Goal: Information Seeking & Learning: Learn about a topic

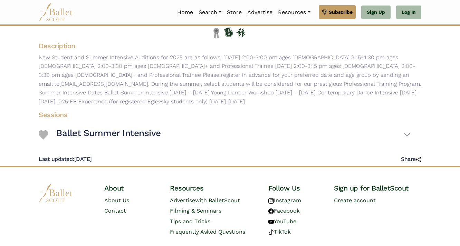
scroll to position [100, 0]
click at [104, 139] on h3 "Ballet Summer Intensive" at bounding box center [108, 134] width 105 height 12
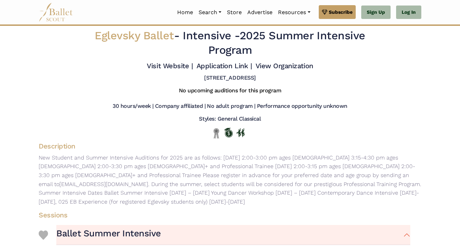
scroll to position [0, 0]
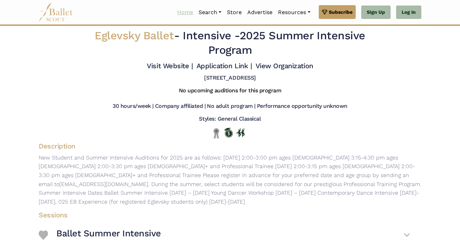
click at [177, 12] on link "Home" at bounding box center [184, 12] width 21 height 14
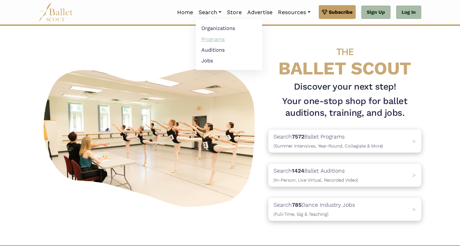
click at [208, 39] on link "Programs" at bounding box center [229, 39] width 66 height 11
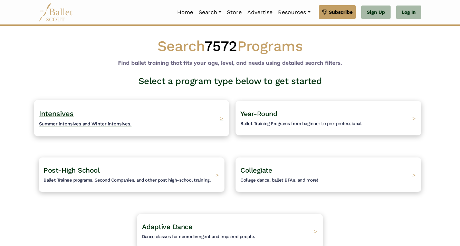
click at [110, 122] on span "Summer intensives and Winter intensives." at bounding box center [85, 124] width 92 height 6
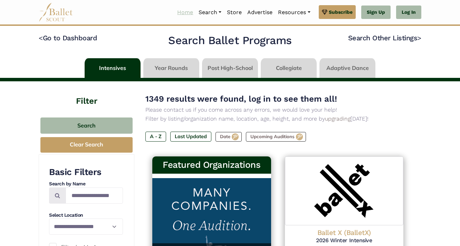
click at [182, 11] on link "Home" at bounding box center [184, 12] width 21 height 14
